Goal: Task Accomplishment & Management: Manage account settings

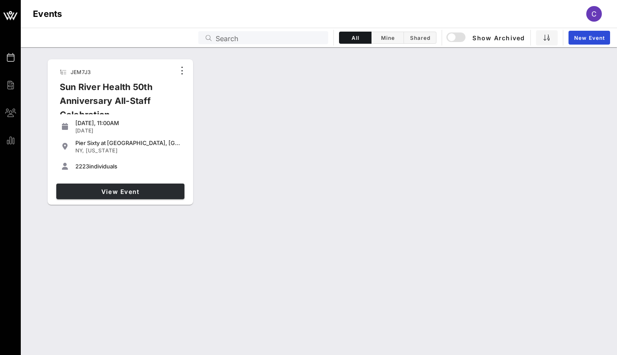
click at [133, 196] on link "View Event" at bounding box center [120, 192] width 128 height 16
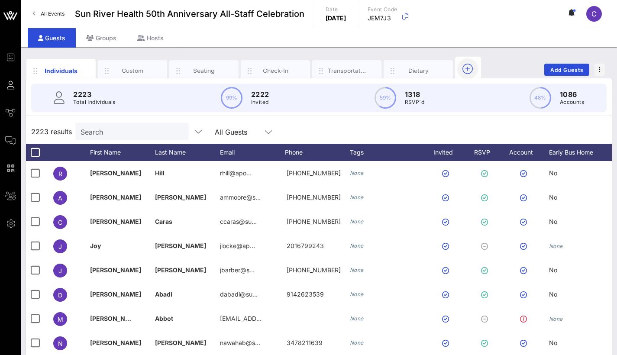
click at [472, 67] on icon "button" at bounding box center [468, 69] width 10 height 10
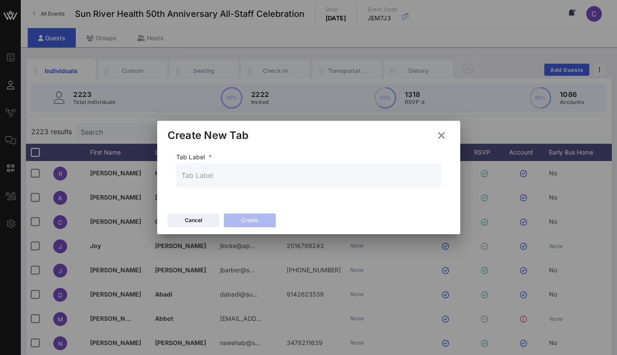
click at [220, 175] on input "text" at bounding box center [308, 175] width 255 height 14
type input "P"
type input "YES Rsvps"
click at [251, 223] on button "Create" at bounding box center [250, 221] width 52 height 14
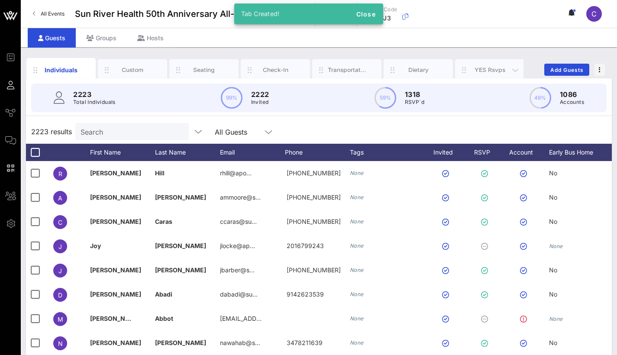
click at [491, 69] on div "YES Rsvps" at bounding box center [490, 70] width 39 height 8
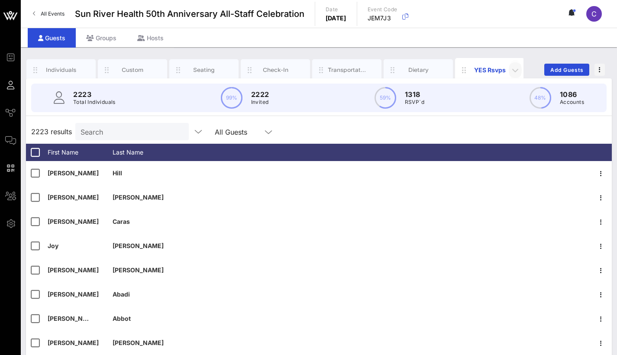
click at [512, 67] on icon "button" at bounding box center [515, 70] width 10 height 10
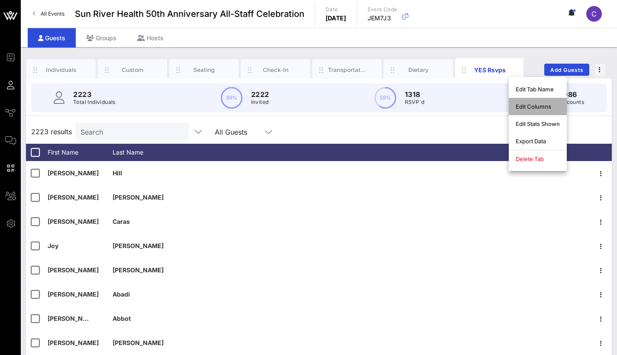
click at [534, 107] on div "Edit Columns" at bounding box center [538, 106] width 44 height 7
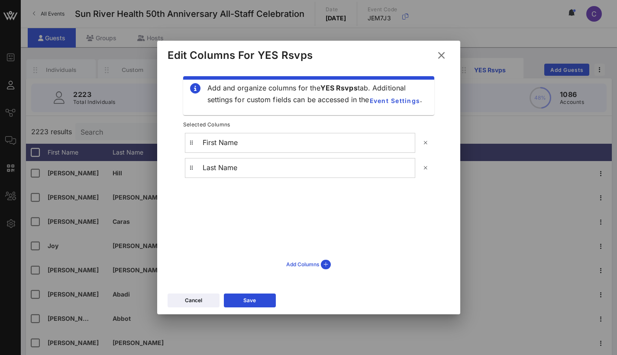
click at [303, 263] on div "Add Columns" at bounding box center [308, 265] width 45 height 10
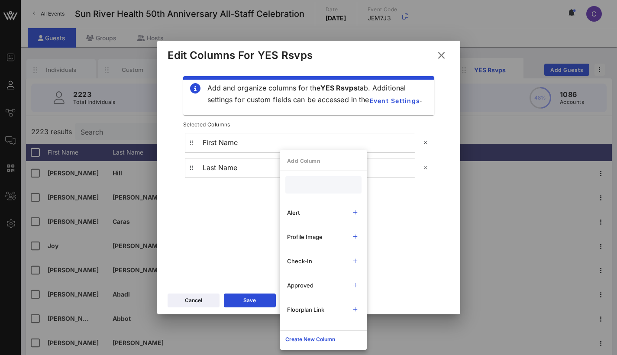
click at [313, 184] on input "text" at bounding box center [323, 184] width 64 height 11
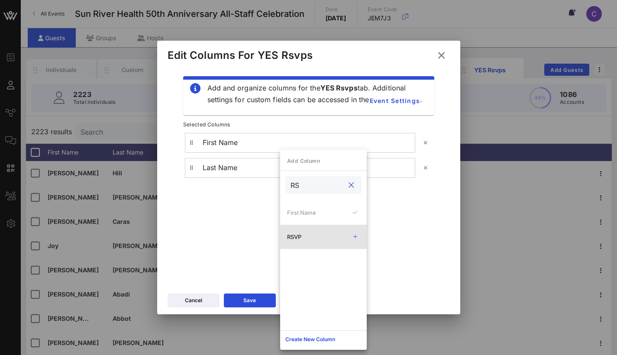
click at [298, 234] on div "RSVP" at bounding box center [315, 236] width 57 height 7
click at [308, 188] on input "RS" at bounding box center [318, 184] width 54 height 11
type input "R"
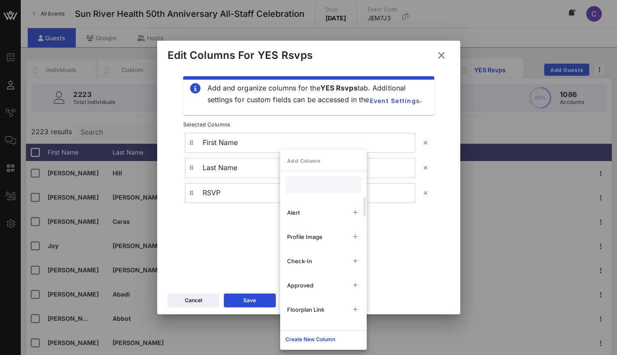
type input "l"
type input "Boarding"
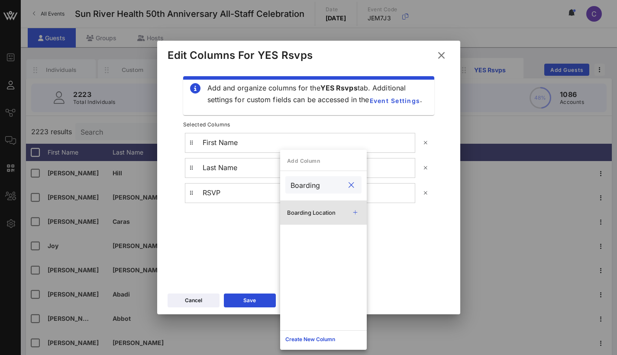
click at [305, 213] on div "Boarding Location" at bounding box center [315, 212] width 57 height 7
click at [298, 345] on button "Create New Column" at bounding box center [310, 340] width 60 height 14
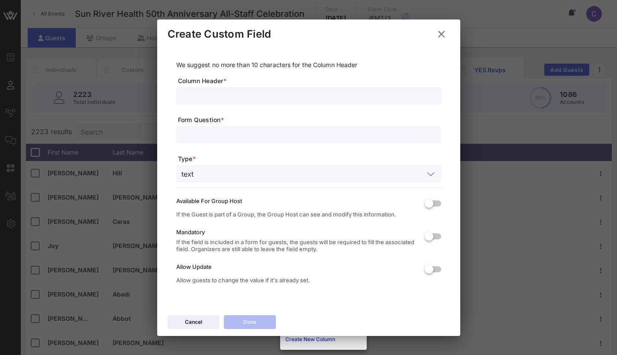
click at [443, 33] on icon at bounding box center [441, 33] width 15 height 15
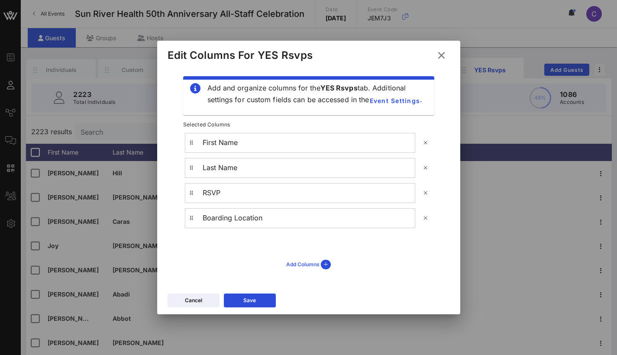
click at [314, 261] on div "Add Columns" at bounding box center [308, 265] width 45 height 10
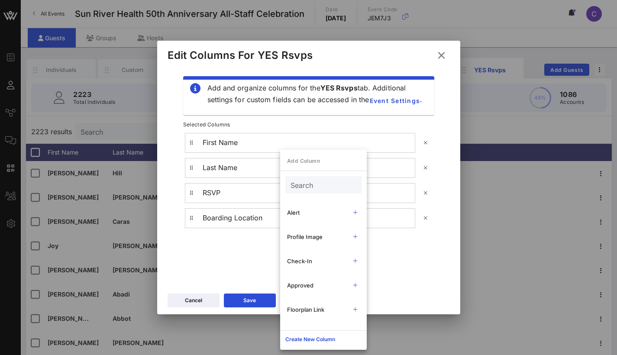
click at [314, 180] on input "Search" at bounding box center [323, 184] width 64 height 11
type input "[PERSON_NAME]"
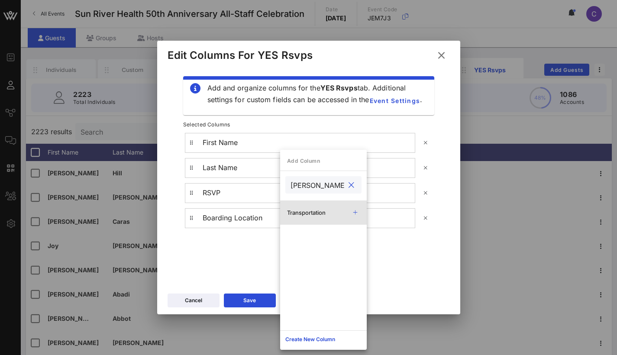
click at [318, 208] on div "Transportation" at bounding box center [323, 213] width 87 height 24
click at [405, 284] on div "Add and organize columns for the YES Rsvps tab. Additional settings for custom …" at bounding box center [308, 179] width 303 height 222
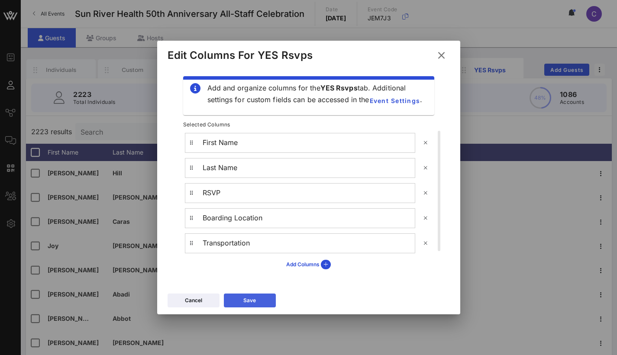
click at [263, 298] on button "Save" at bounding box center [250, 301] width 52 height 14
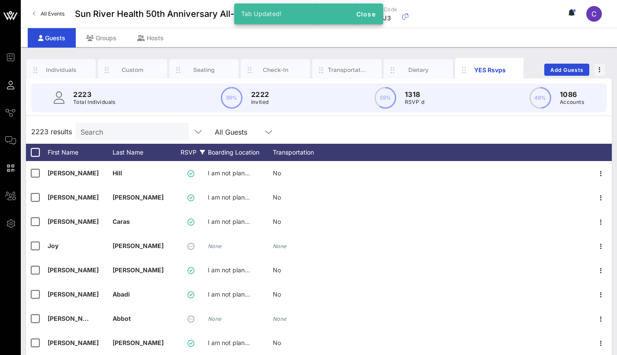
click at [193, 151] on div "RSVP" at bounding box center [193, 152] width 30 height 17
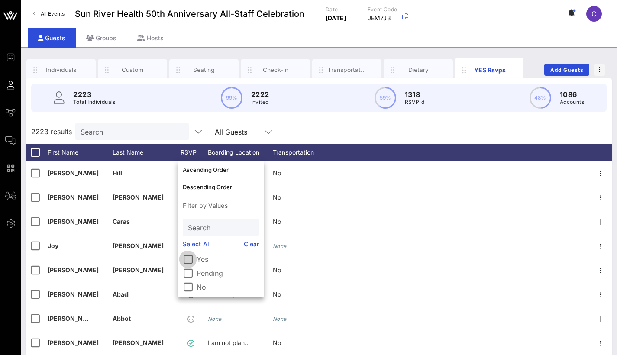
click at [187, 261] on div at bounding box center [188, 259] width 15 height 15
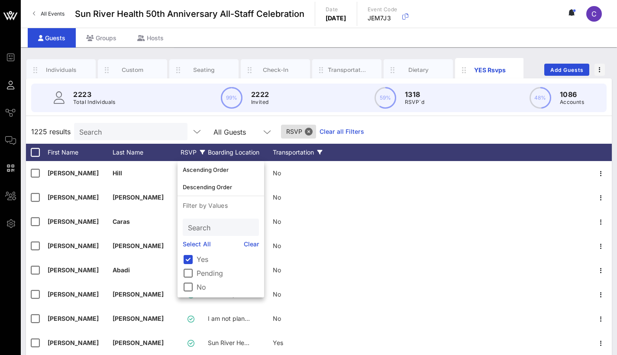
click at [310, 151] on div "Transportation" at bounding box center [305, 152] width 65 height 17
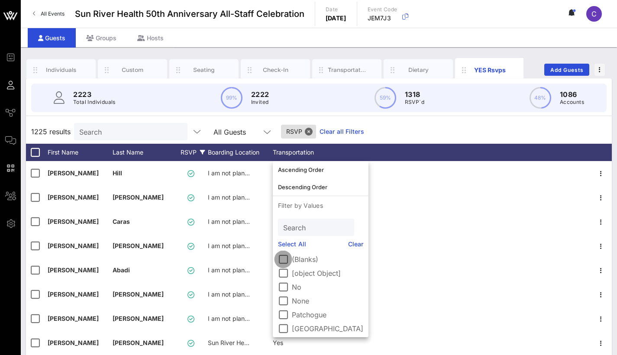
drag, startPoint x: 284, startPoint y: 257, endPoint x: 286, endPoint y: 262, distance: 5.1
click at [284, 257] on div at bounding box center [283, 259] width 15 height 15
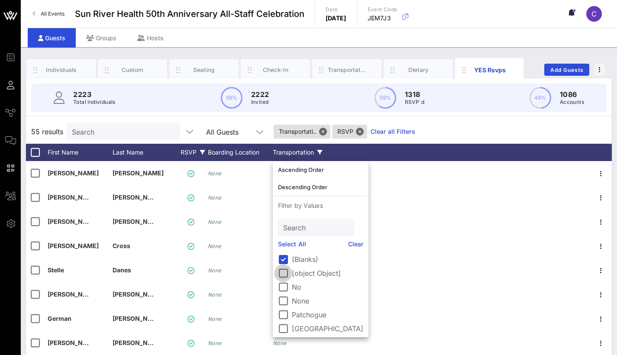
click at [285, 275] on div at bounding box center [283, 273] width 15 height 15
click at [286, 286] on div at bounding box center [283, 287] width 15 height 15
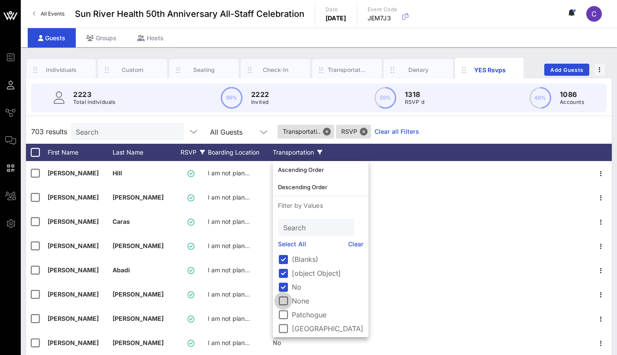
click at [284, 298] on div at bounding box center [283, 301] width 15 height 15
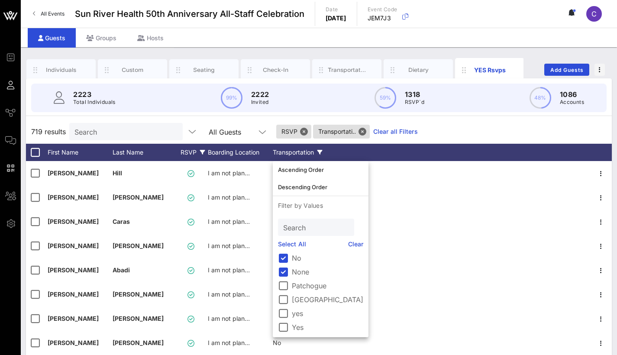
scroll to position [29, 0]
click at [446, 132] on div "719 results Search All Guests RSVP Transportati.. Clear all Filters" at bounding box center [319, 132] width 586 height 24
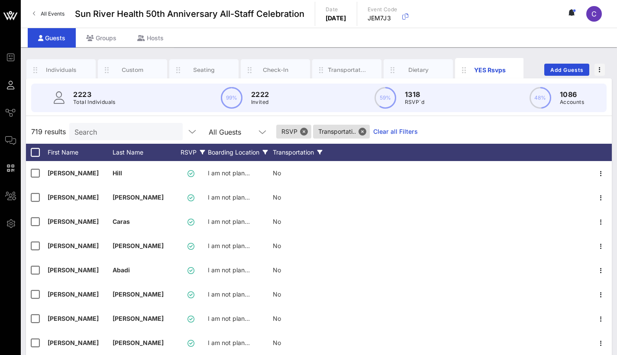
click at [254, 151] on div "Boarding Location" at bounding box center [240, 152] width 65 height 17
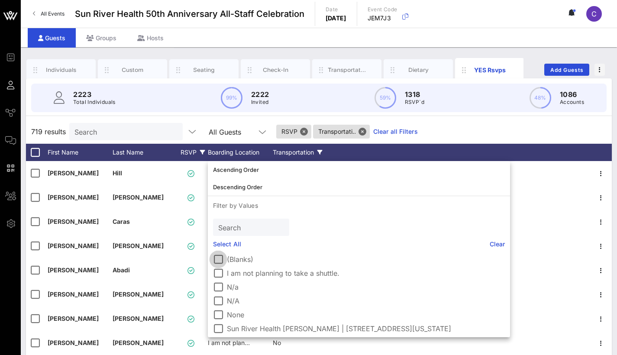
click at [222, 258] on div at bounding box center [218, 259] width 15 height 15
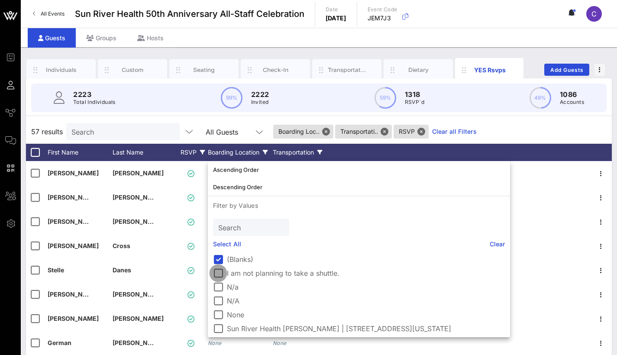
click at [222, 276] on div at bounding box center [218, 273] width 15 height 15
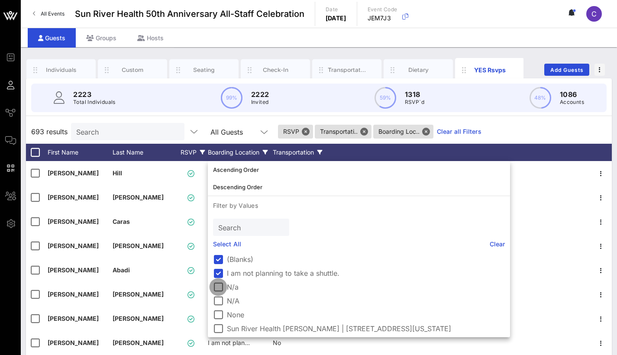
click at [219, 289] on div at bounding box center [218, 287] width 15 height 15
click at [219, 300] on div at bounding box center [218, 301] width 15 height 15
click at [218, 311] on div at bounding box center [218, 314] width 15 height 15
click at [554, 132] on div "710 results Search All Guests Boarding Loc.. Transportati.. RSVP Clear all Filt…" at bounding box center [319, 132] width 586 height 24
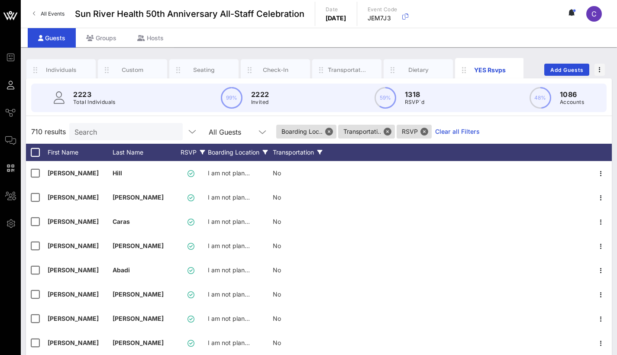
click at [425, 129] on button "Close" at bounding box center [425, 132] width 8 height 8
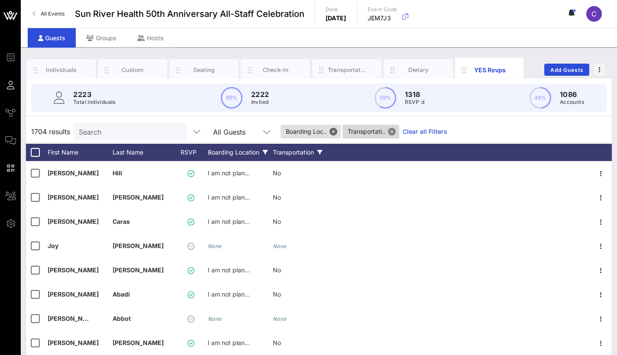
click at [392, 130] on button "Close" at bounding box center [392, 132] width 8 height 8
click at [335, 131] on button "Close" at bounding box center [332, 132] width 8 height 8
click at [188, 150] on div "RSVP" at bounding box center [193, 152] width 30 height 17
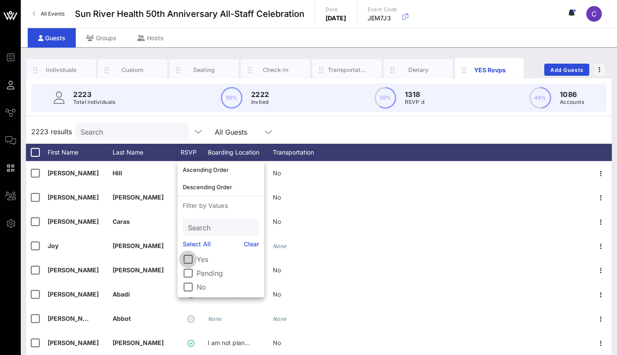
click at [190, 257] on div at bounding box center [188, 259] width 15 height 15
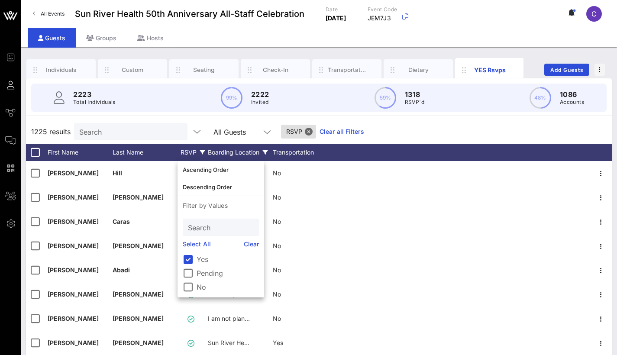
click at [224, 150] on div "Boarding Location" at bounding box center [240, 152] width 65 height 17
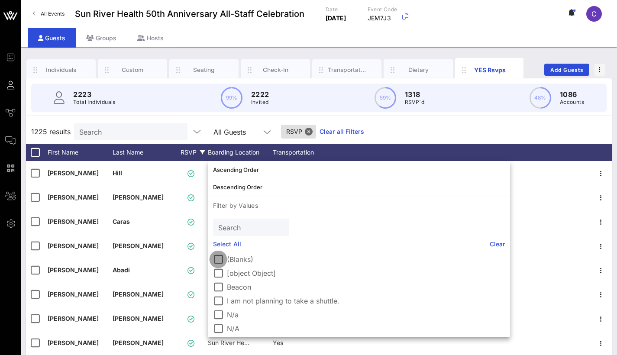
click at [218, 258] on div at bounding box center [218, 259] width 15 height 15
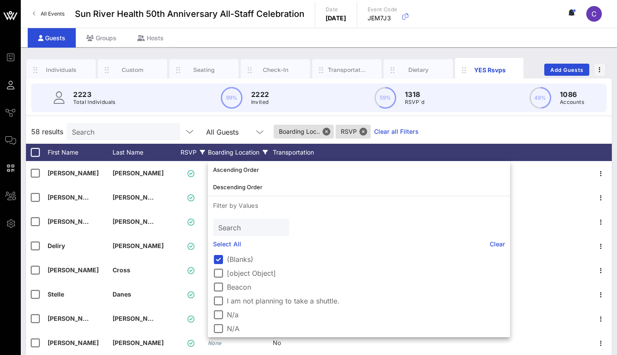
click at [524, 123] on div "58 results Search All Guests Boarding Loc.. RSVP Clear all Filters" at bounding box center [319, 132] width 586 height 24
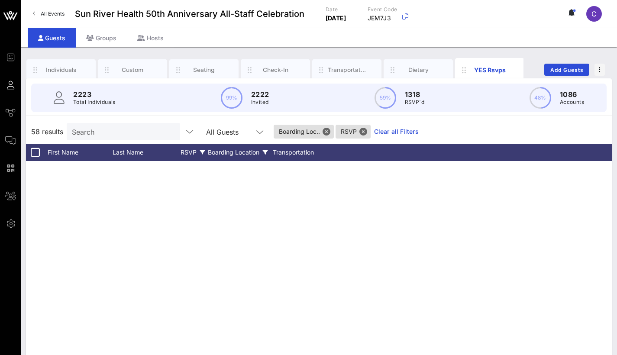
scroll to position [0, 0]
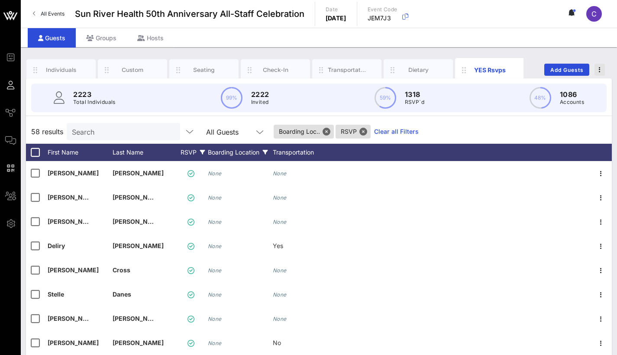
click at [595, 66] on button "button" at bounding box center [600, 70] width 10 height 12
click at [595, 82] on div "Export To CSV" at bounding box center [584, 84] width 42 height 7
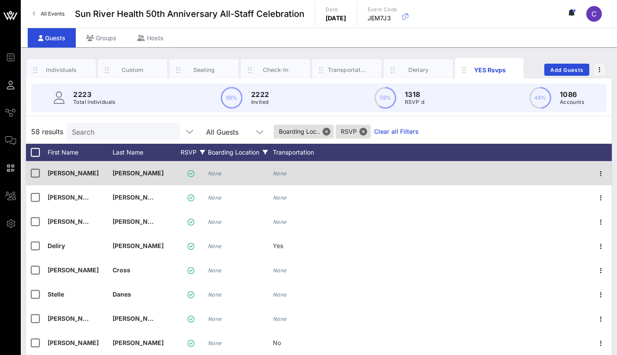
click at [65, 175] on div "[PERSON_NAME]" at bounding box center [80, 173] width 65 height 24
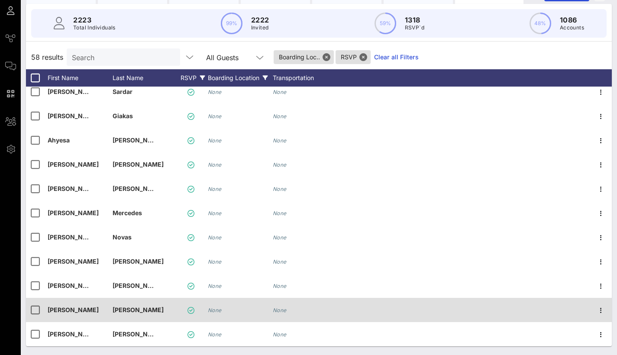
scroll to position [1147, 0]
